Goal: Transaction & Acquisition: Purchase product/service

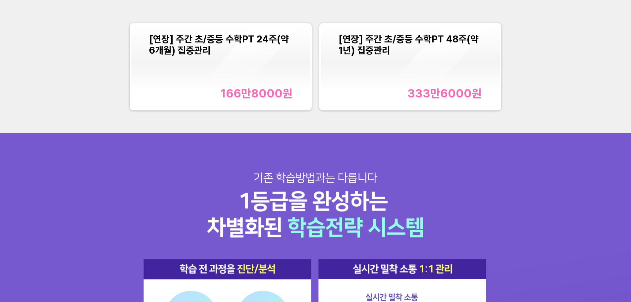
scroll to position [795, 0]
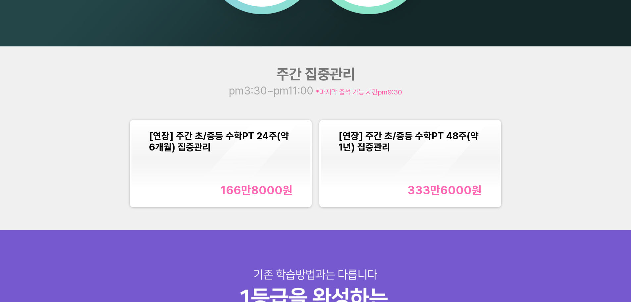
click at [288, 157] on div "[연장] 주간 초/중등 수학PT 24주(약 6개월) 집중관리 166만8000 원" at bounding box center [220, 163] width 143 height 67
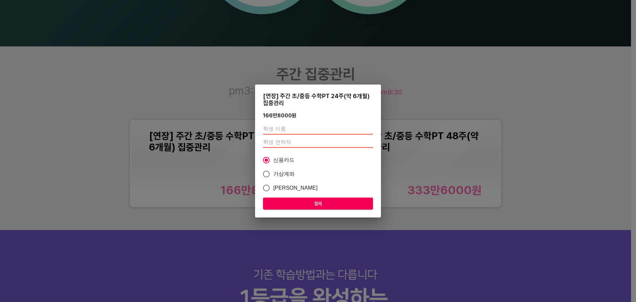
click at [289, 124] on input "text" at bounding box center [318, 129] width 110 height 11
type input "[PERSON_NAME]"
type input "01094672391"
click at [314, 193] on span "결제" at bounding box center [317, 203] width 99 height 8
